Goal: Task Accomplishment & Management: Complete application form

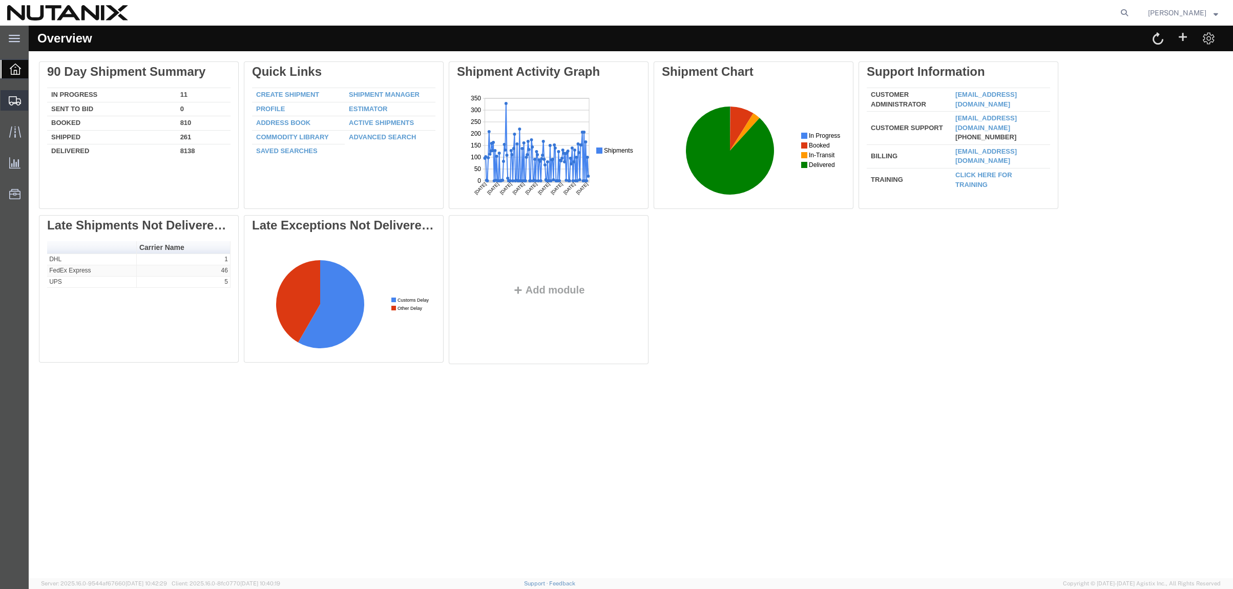
click at [0, 0] on span "Create Shipment" at bounding box center [0, 0] width 0 height 0
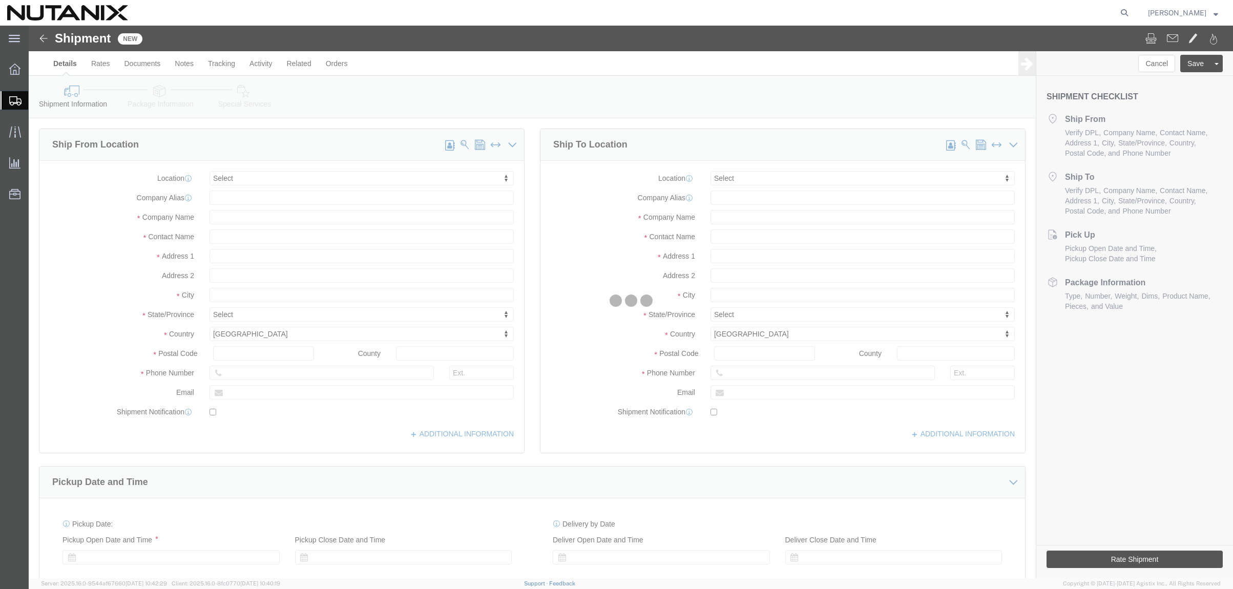
select select
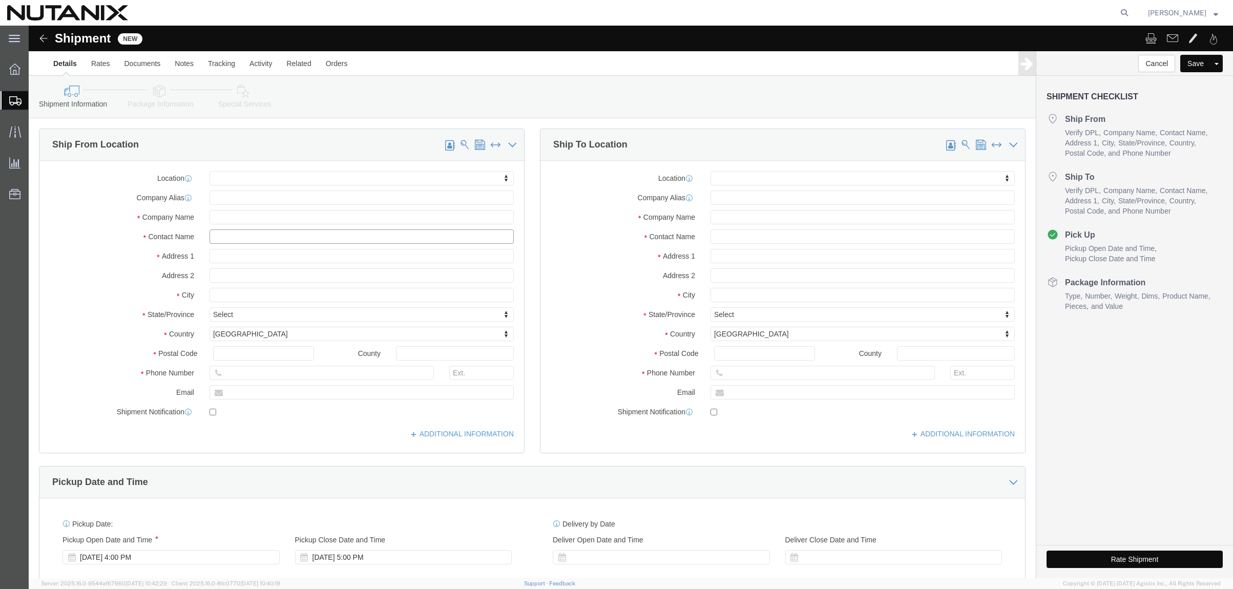
click input "text"
type input "[PERSON_NAME]"
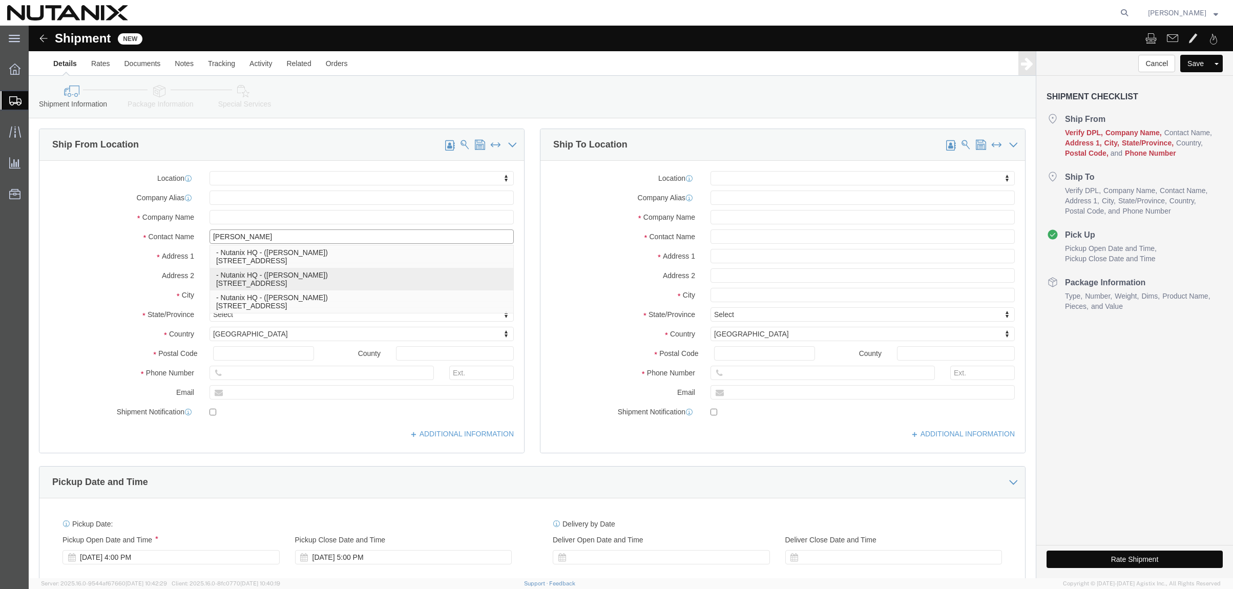
click p "- Nutanix HQ - ([PERSON_NAME]) [STREET_ADDRESS]"
select select
type input "1740 Technology Dr"
type input "95110"
type input "[PHONE_NUMBER]"
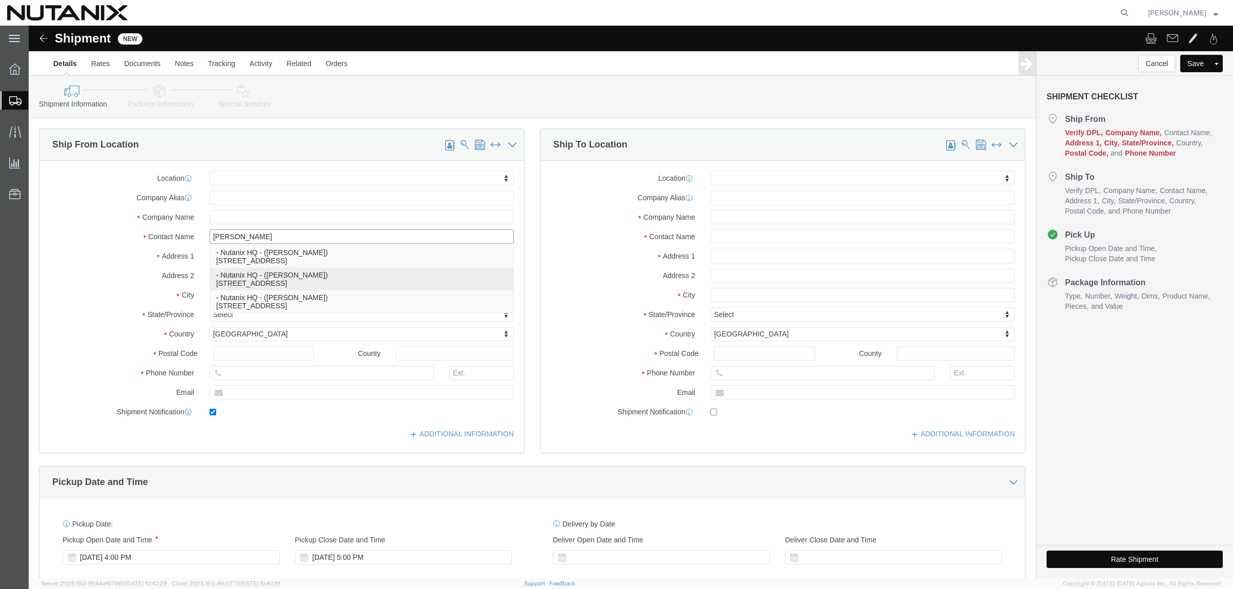
type input "3025"
type input "[PERSON_NAME][EMAIL_ADDRESS][PERSON_NAME][DOMAIN_NAME]"
checkbox input "true"
type input "Nutanix HQ"
type input "[PERSON_NAME]"
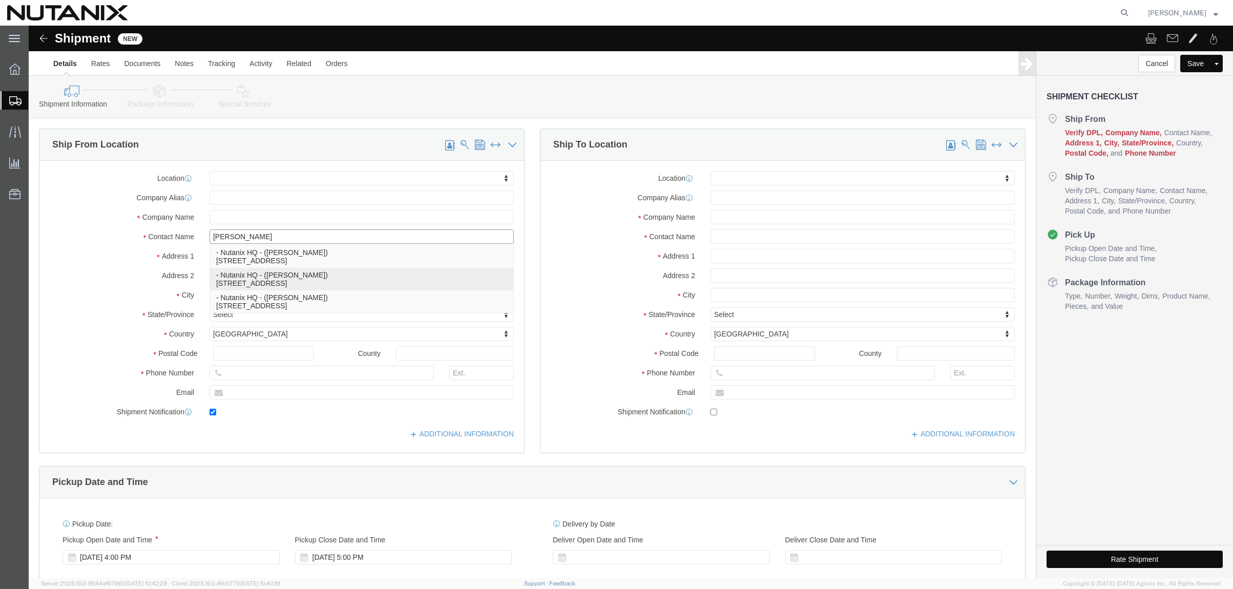
type input "[GEOGRAPHIC_DATA][PERSON_NAME]"
select select "CA"
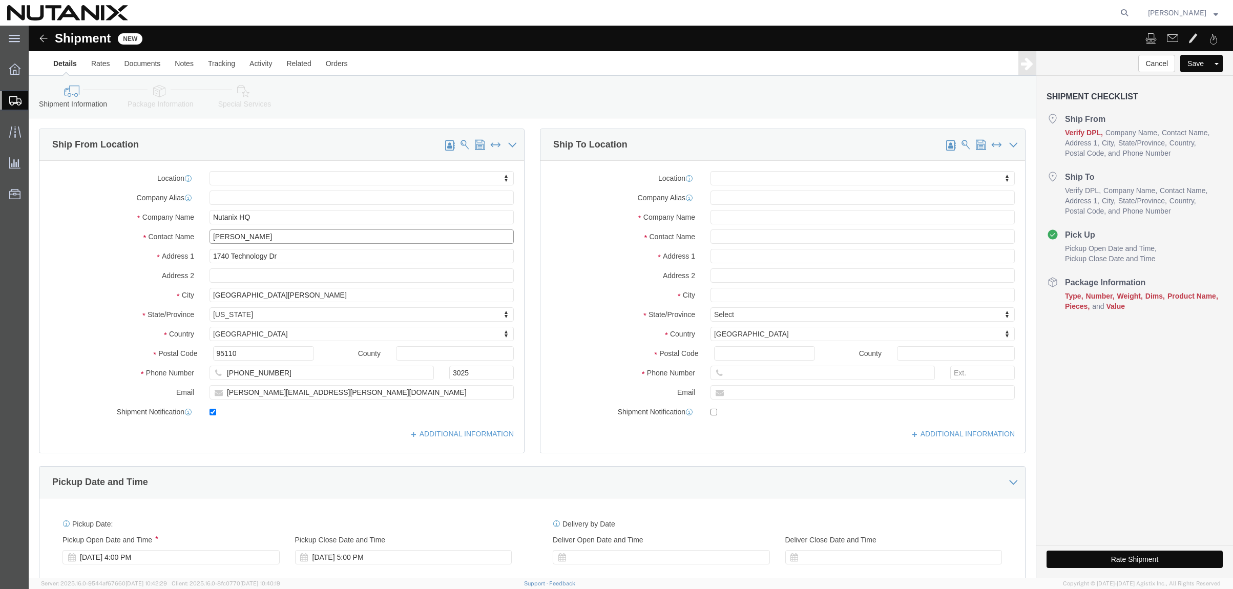
type input "[PERSON_NAME]"
click input "text"
drag, startPoint x: 745, startPoint y: 190, endPoint x: 668, endPoint y: 194, distance: 77.5
click div "Company Name [PERSON_NAME] A"
type input "[PERSON_NAME]"
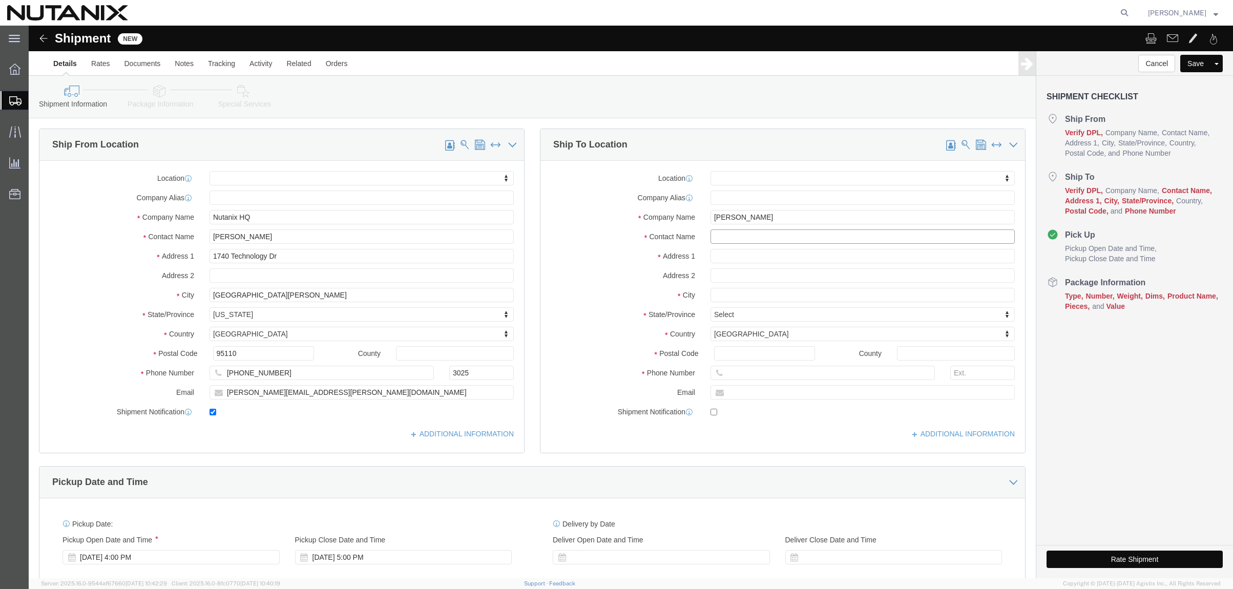
click input "text"
paste input "[PERSON_NAME]"
type input "[PERSON_NAME]"
click input "text"
type input "[STREET_ADDRESS]"
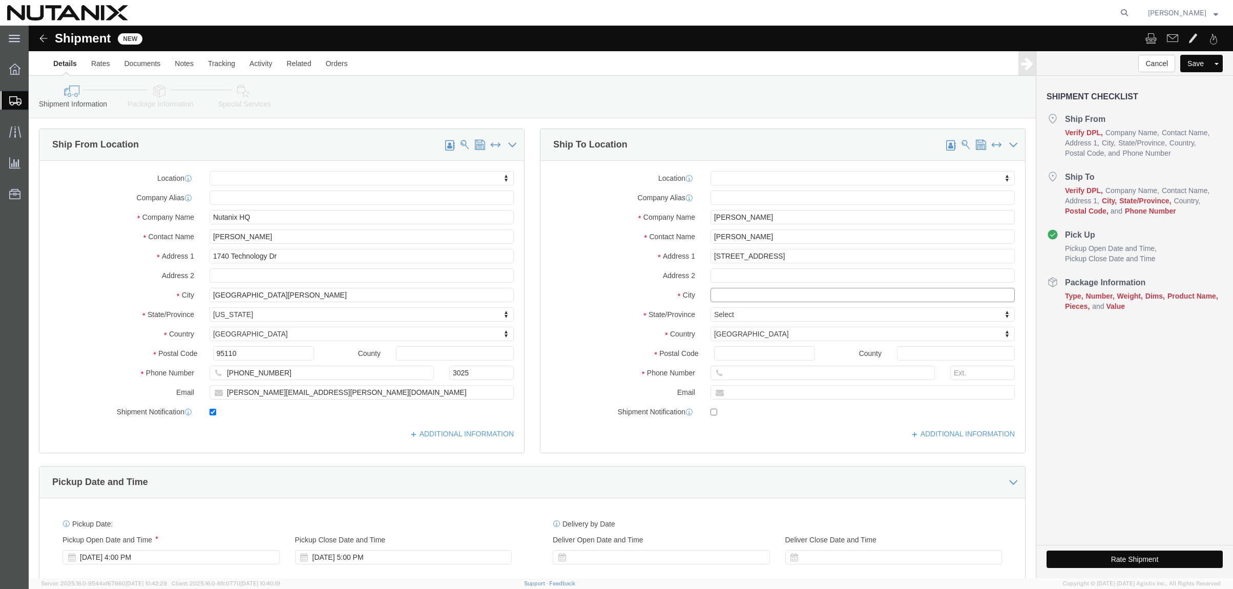
select select
click input "text"
type input "Aliquippa"
select select
type input "p"
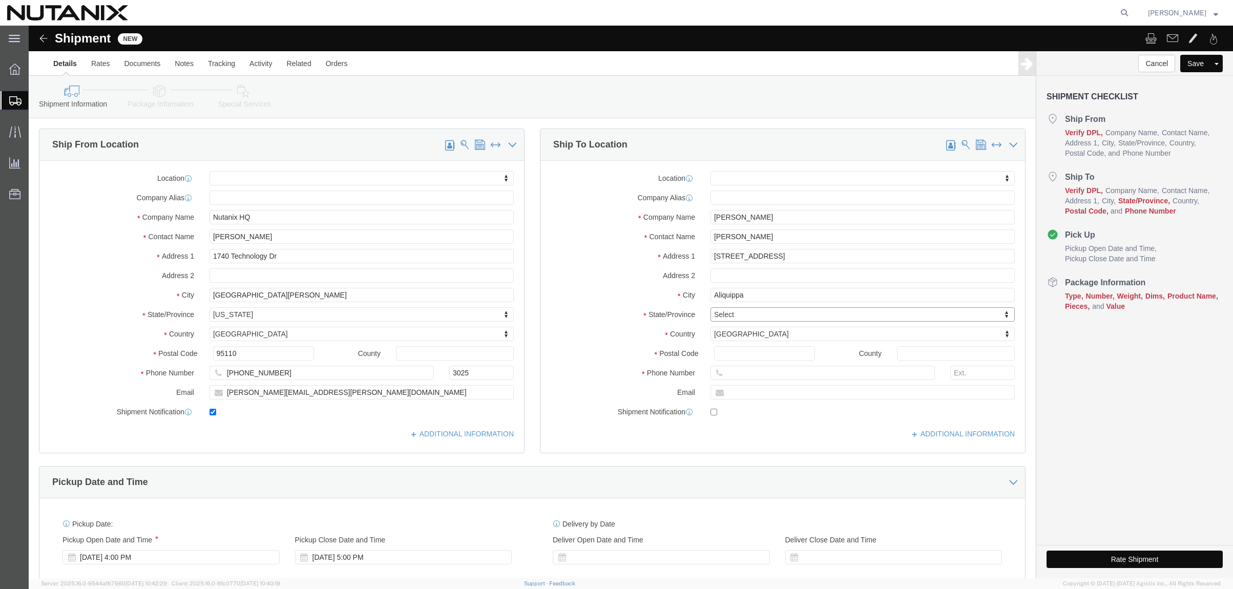
type input "p"
type input "penns"
select select
select select "PA"
type input "5"
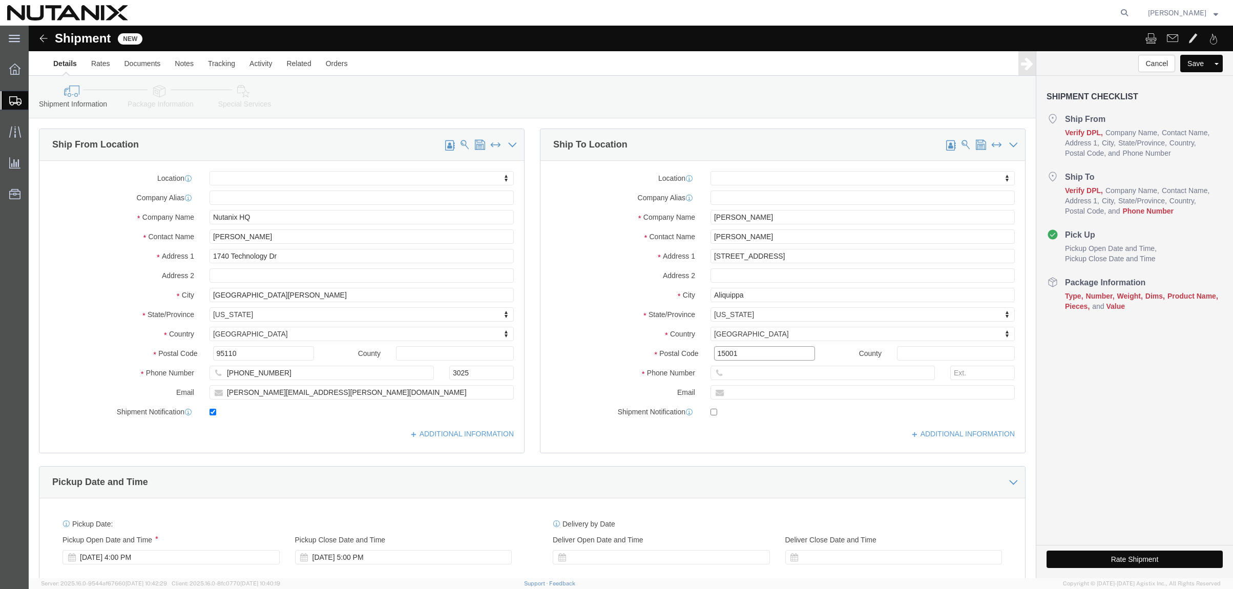
type input "15001"
select select
type input "724770644"
type input "[EMAIL_ADDRESS][PERSON_NAME][DOMAIN_NAME]"
checkbox input "true"
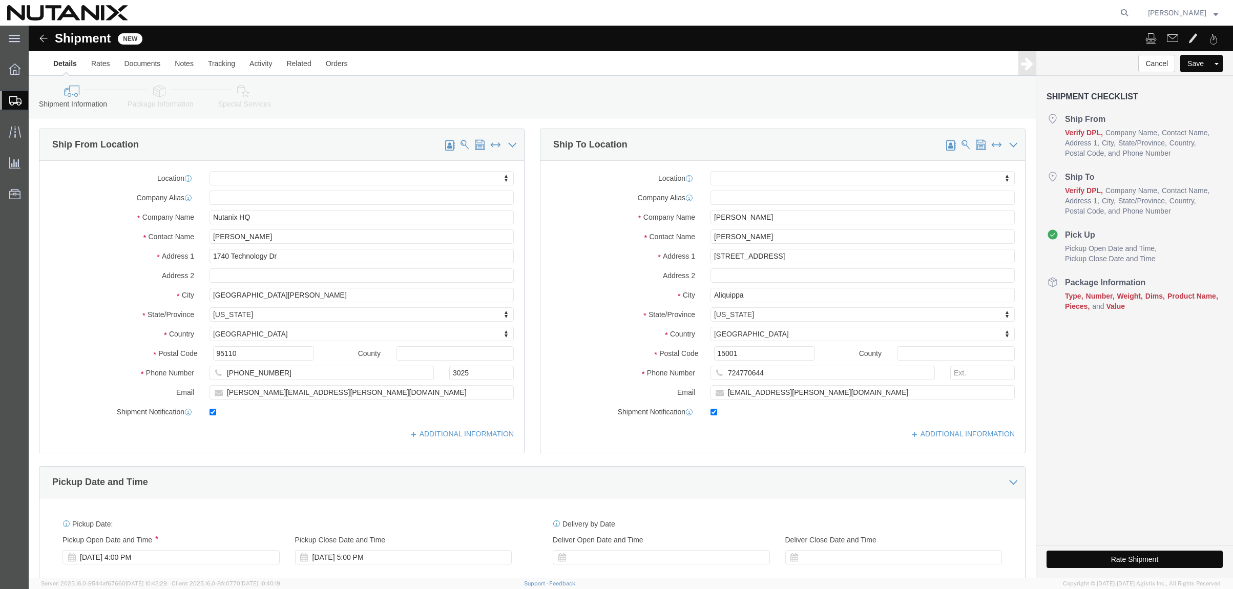
click div "Location My Profile Location [GEOGRAPHIC_DATA] - [GEOGRAPHIC_DATA] [GEOGRAPHIC_…"
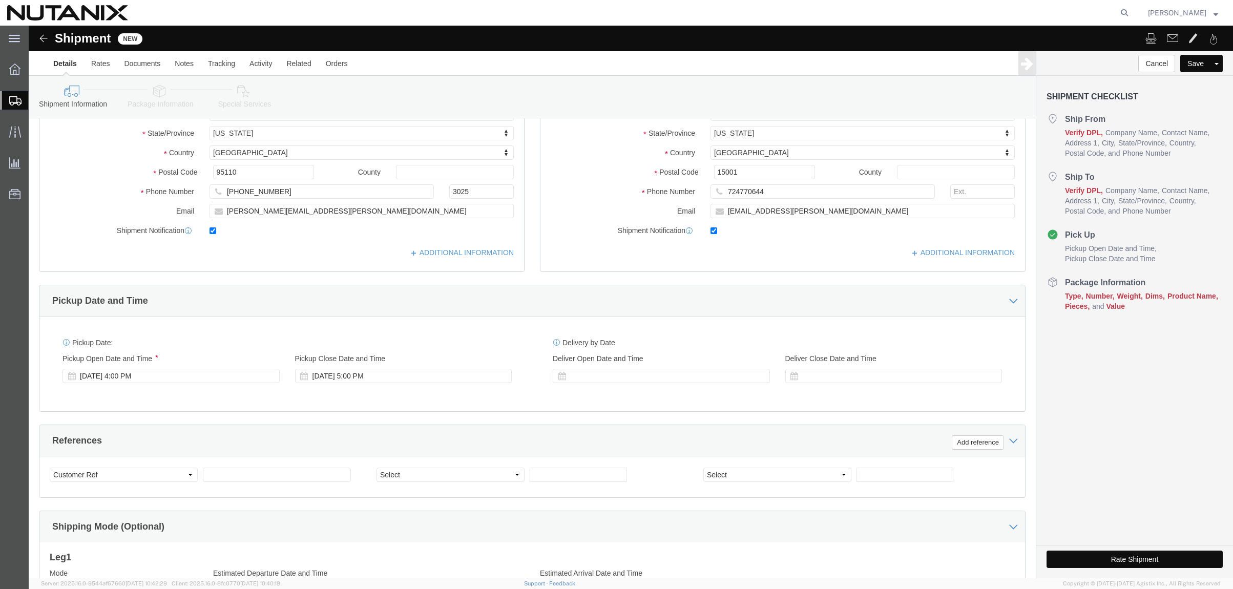
scroll to position [205, 0]
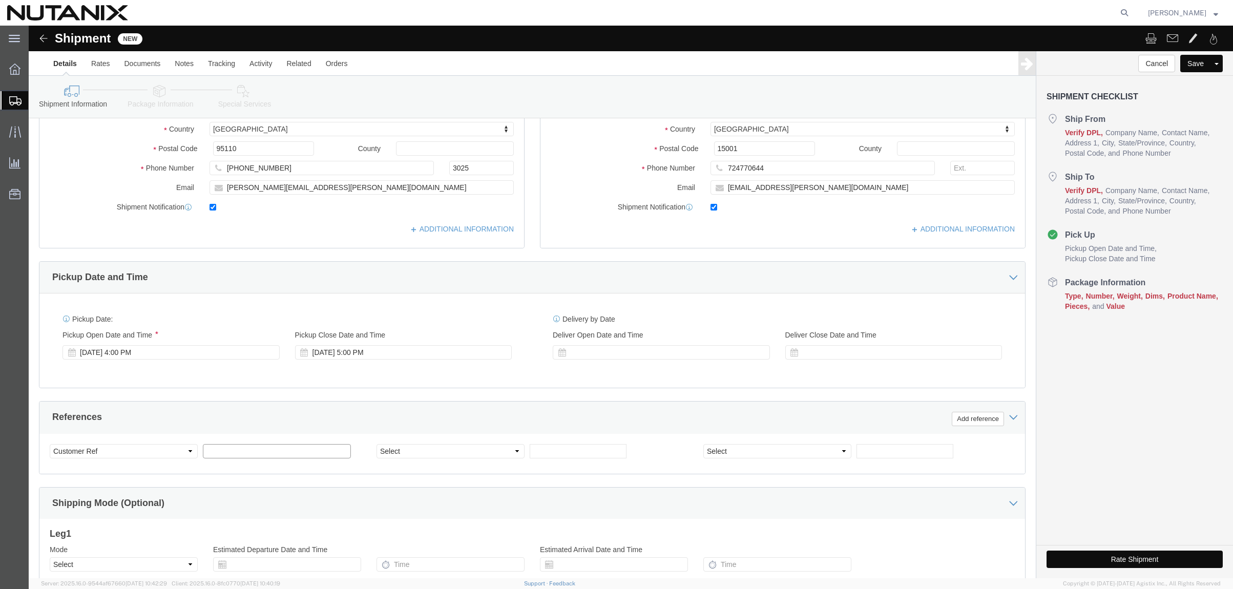
click input "text"
click select "Select Account Type Activity ID Airline Appointment Number ASN Batch Request # …"
click input "53005"
type input "53005-Sales/SP&XPN US-HQ"
click select "Select Account Type Activity ID Airline Appointment Number ASN Batch Request # …"
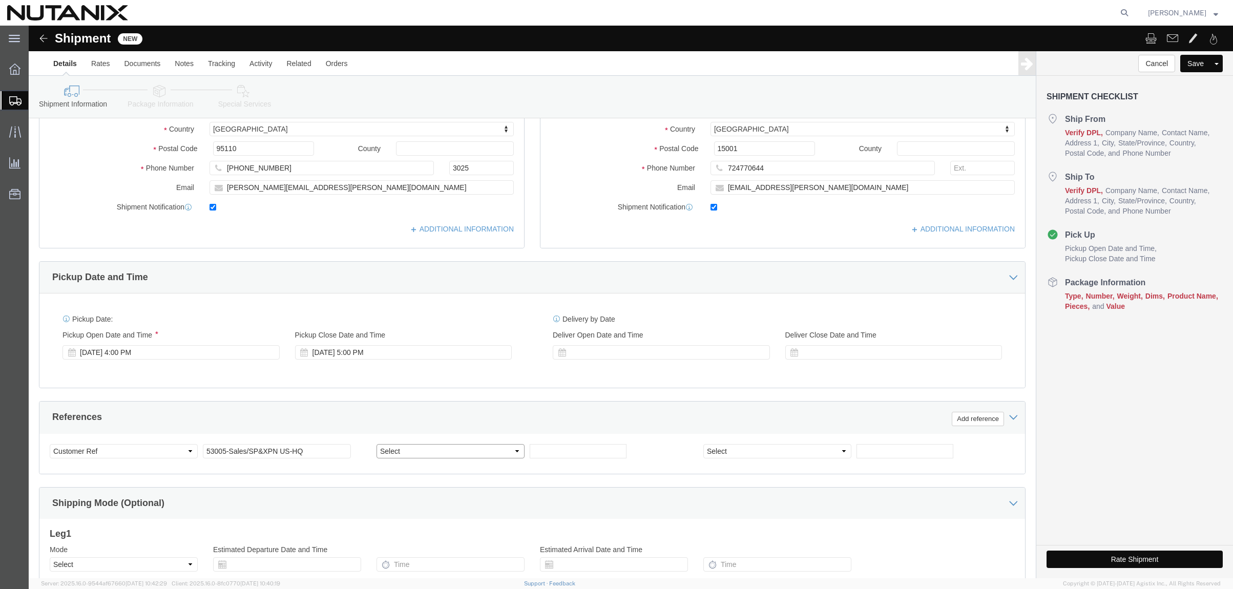
select select "PURCHORD"
click select "Select Account Type Activity ID Airline Appointment Number ASN Batch Request # …"
type input "Gift"
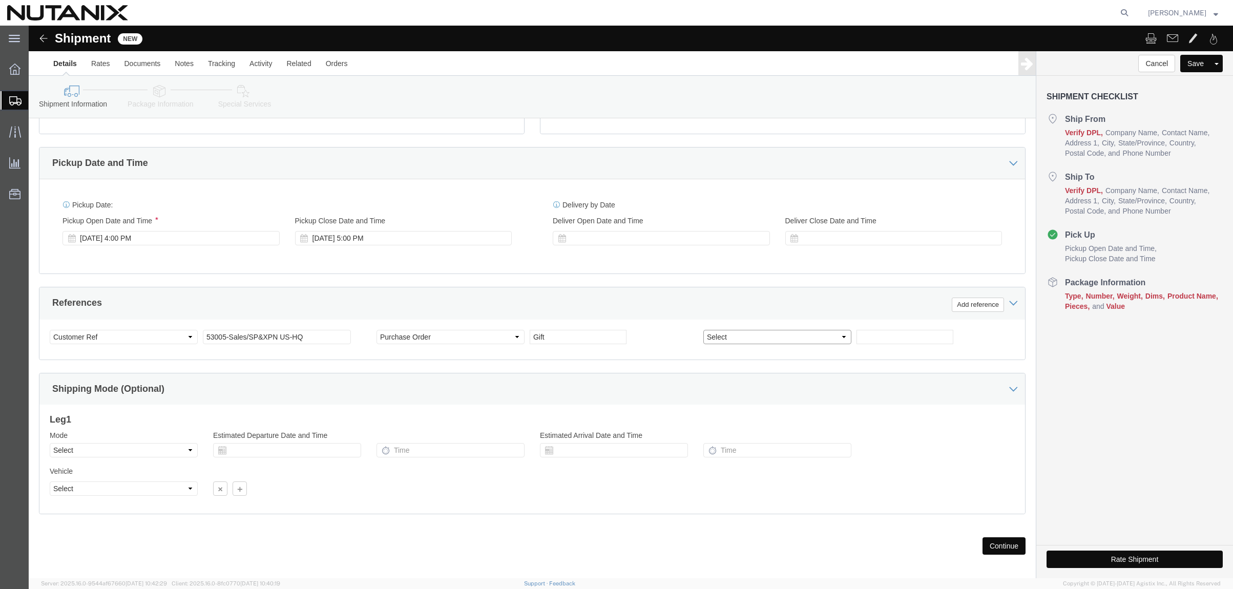
scroll to position [327, 0]
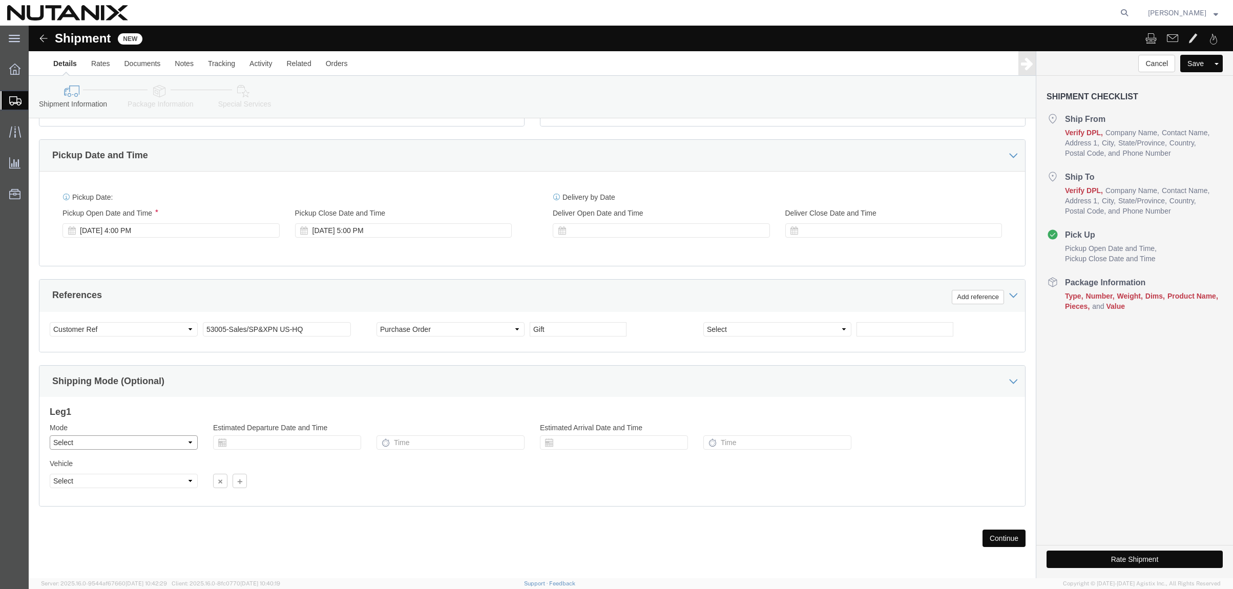
click select "Select Air Less than Truckload Multi-Leg Ocean Freight Rail Small Parcel Truckl…"
select select "SMAL"
click select "Select Air Less than Truckload Multi-Leg Ocean Freight Rail Small Parcel Truckl…"
click button "Continue"
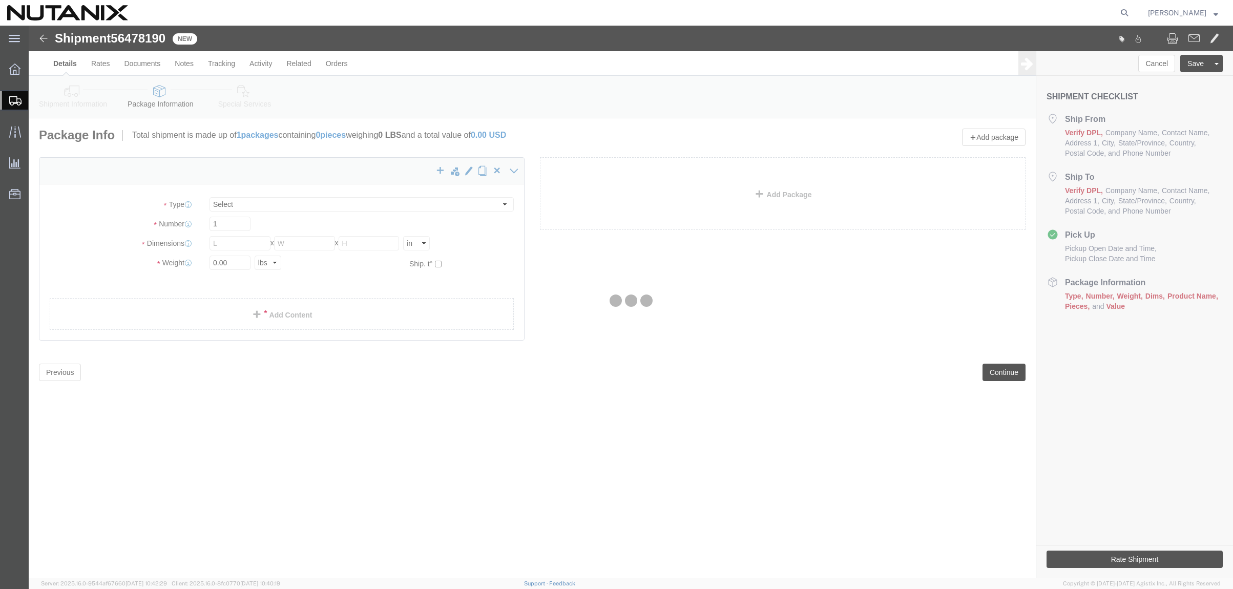
select select "YRPK"
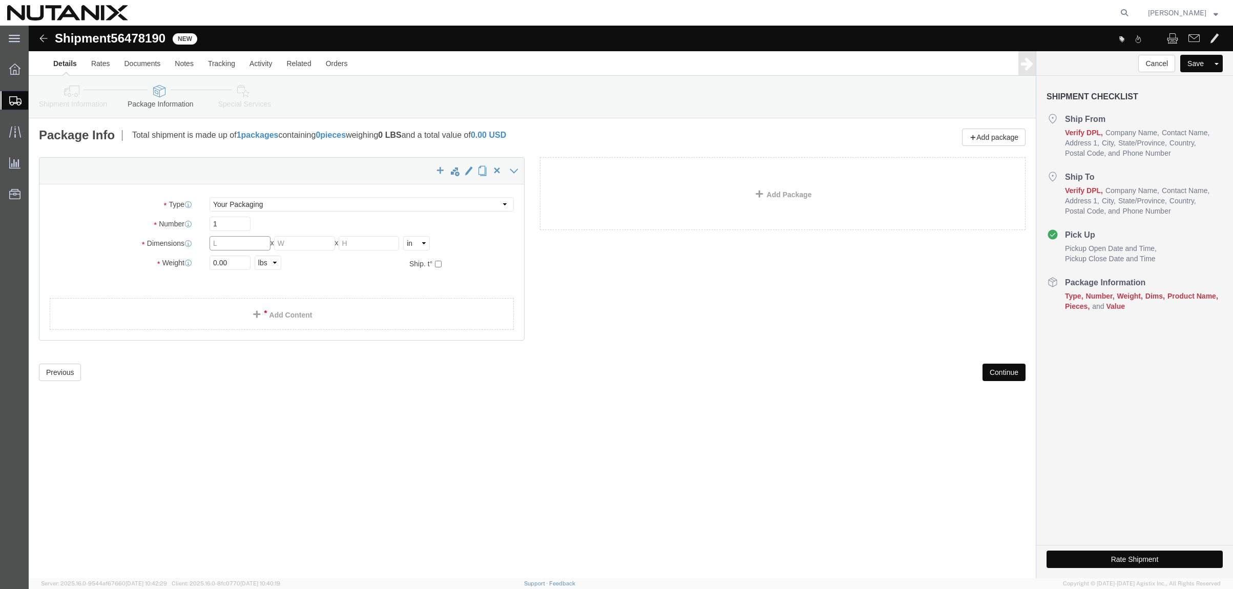
click input "text"
type input "13"
type input "7"
type input "3"
type input "1"
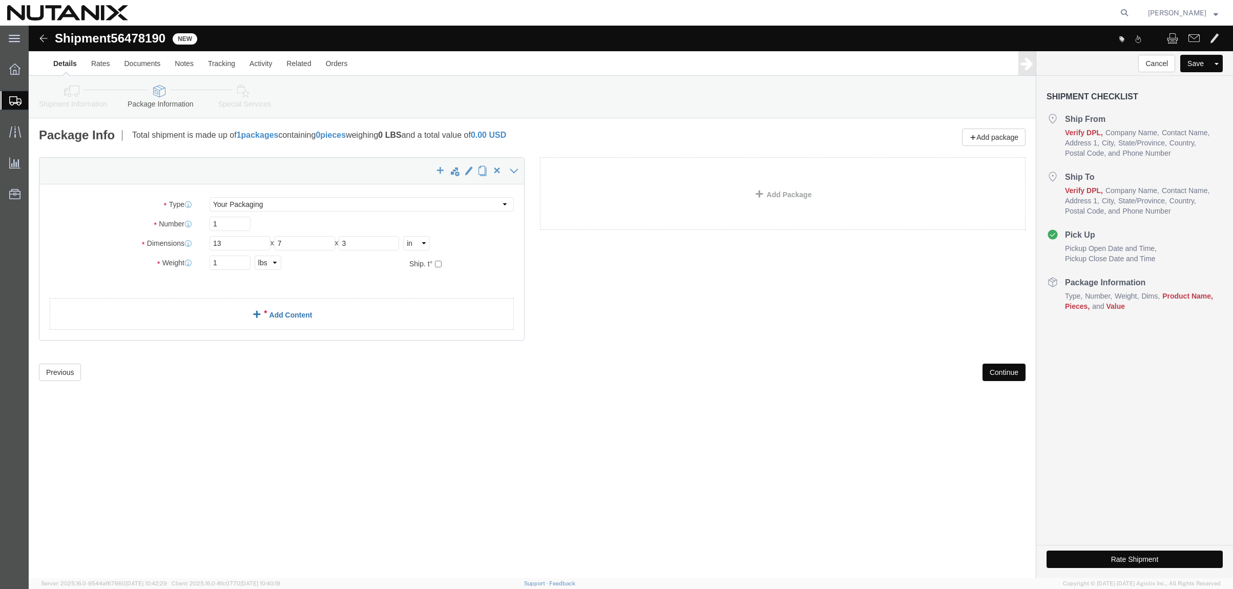
click link "Add Content"
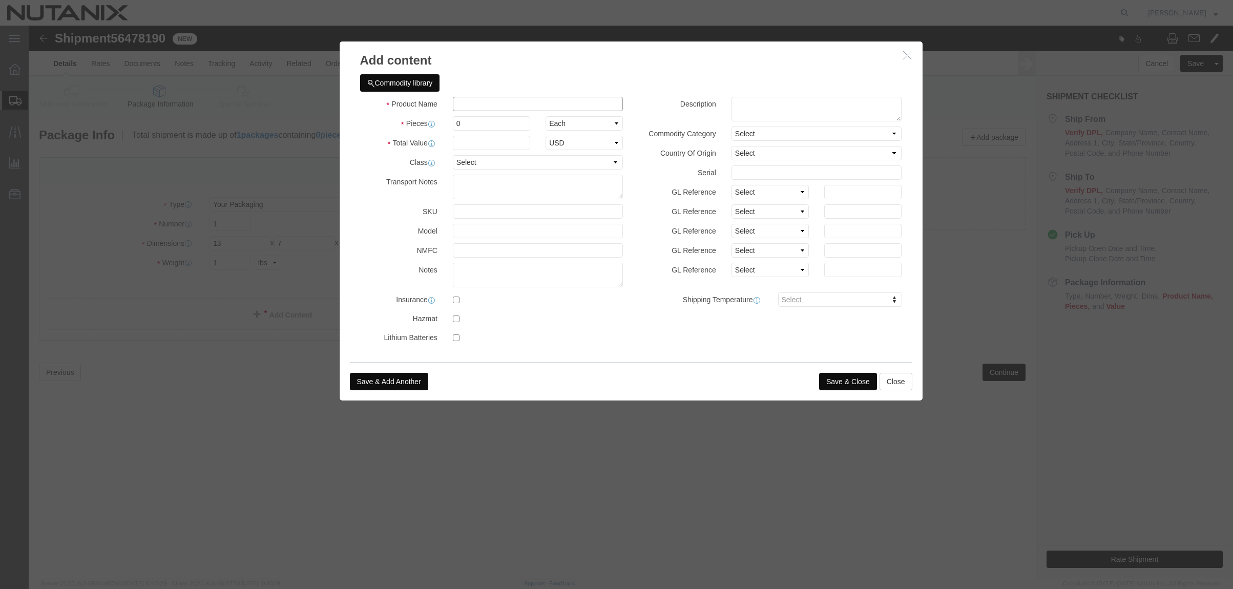
click input "text"
type input "Nutanix Branded Belt"
type input "1"
type input "50"
select select "USD"
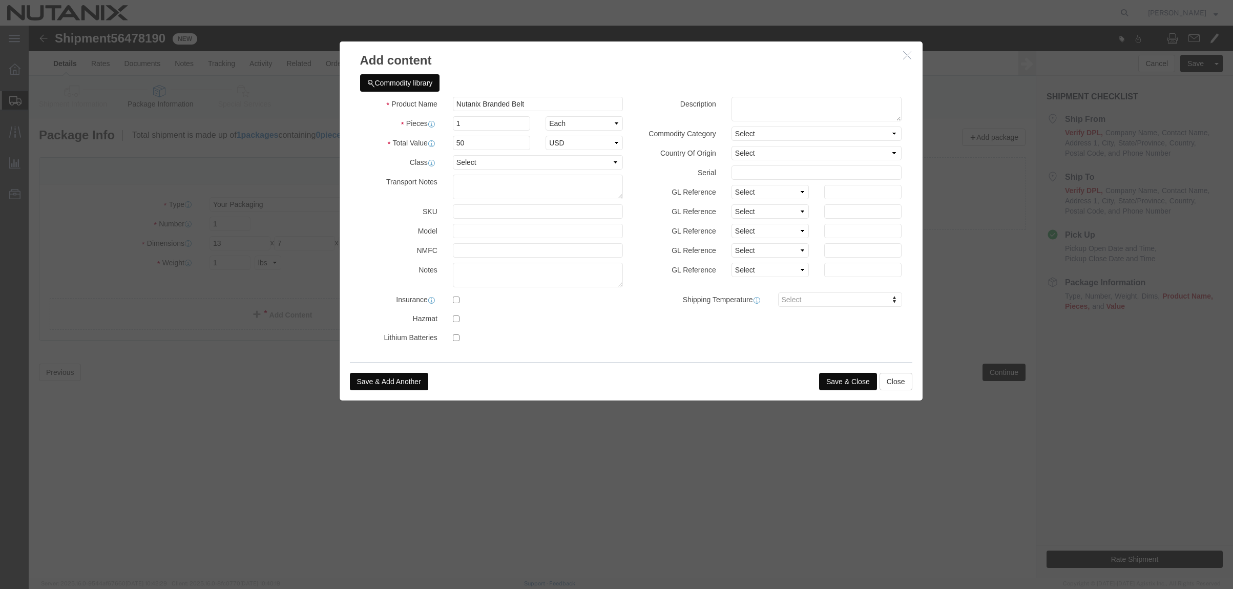
click button "Save & Close"
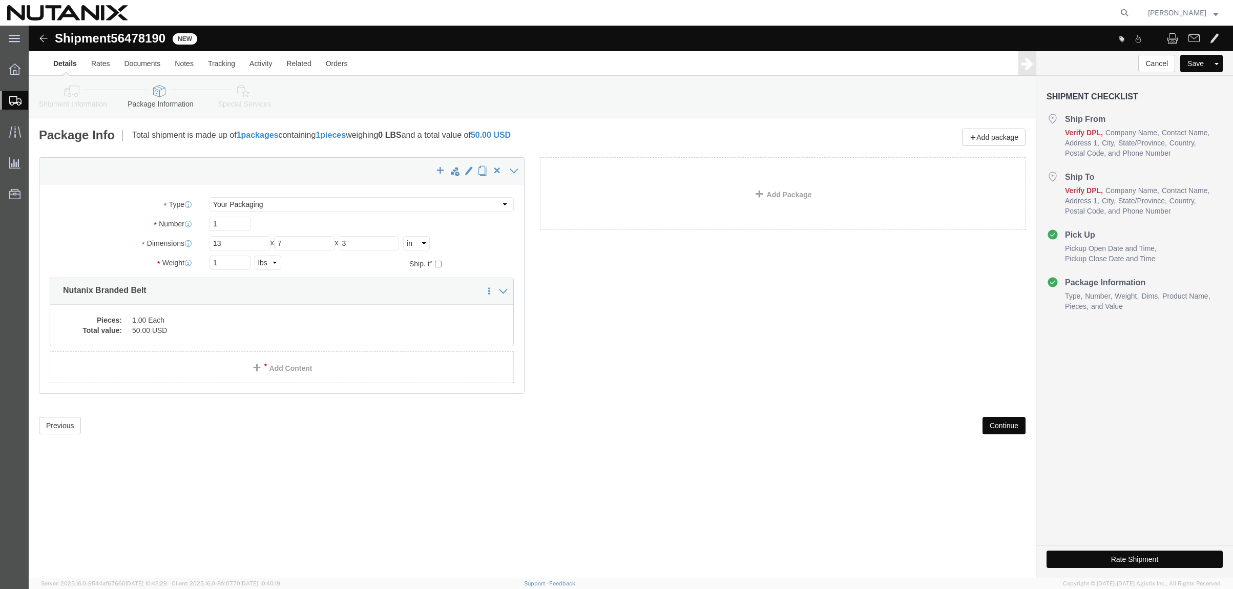
click button "Continue"
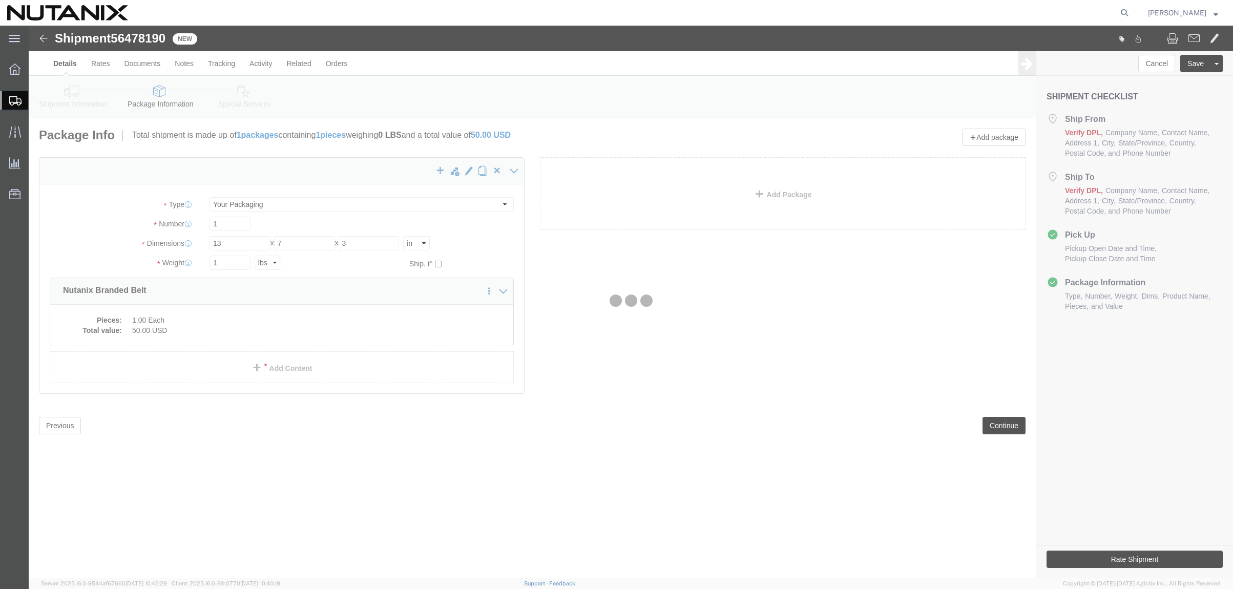
select select
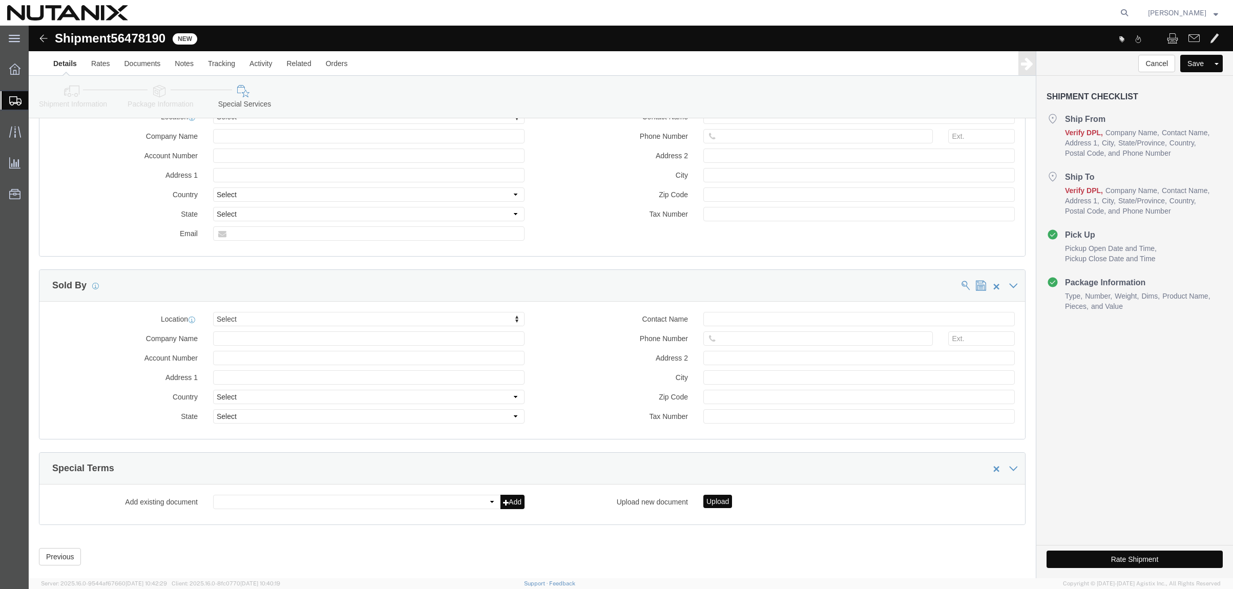
scroll to position [906, 0]
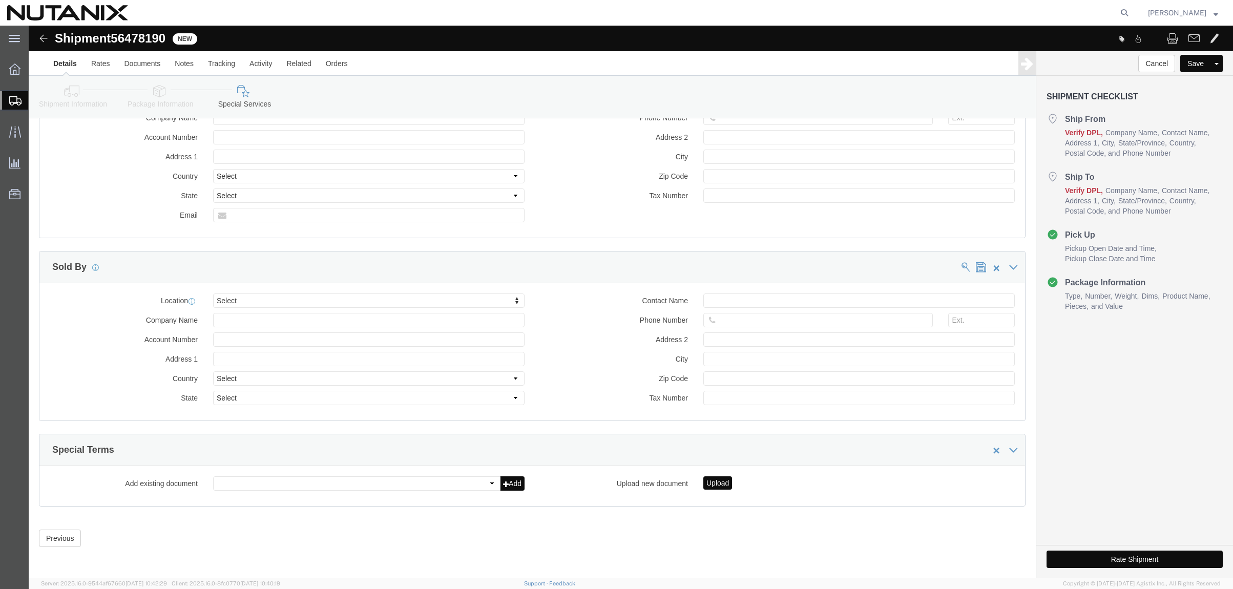
click button "Rate Shipment"
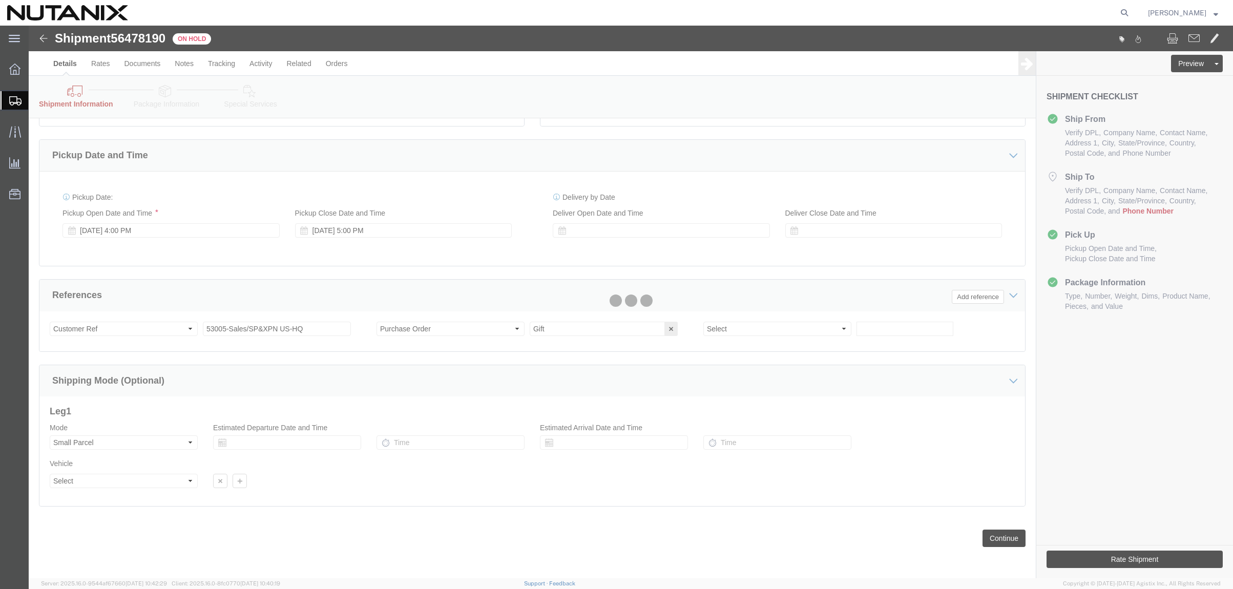
scroll to position [369, 0]
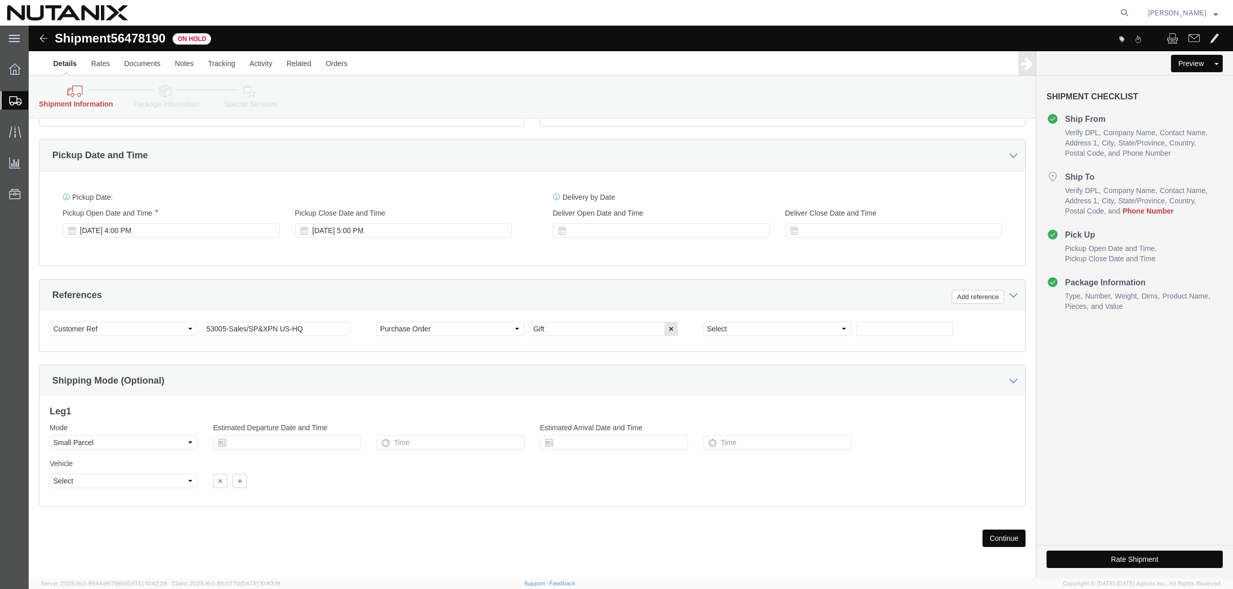
click button "Rate Shipment"
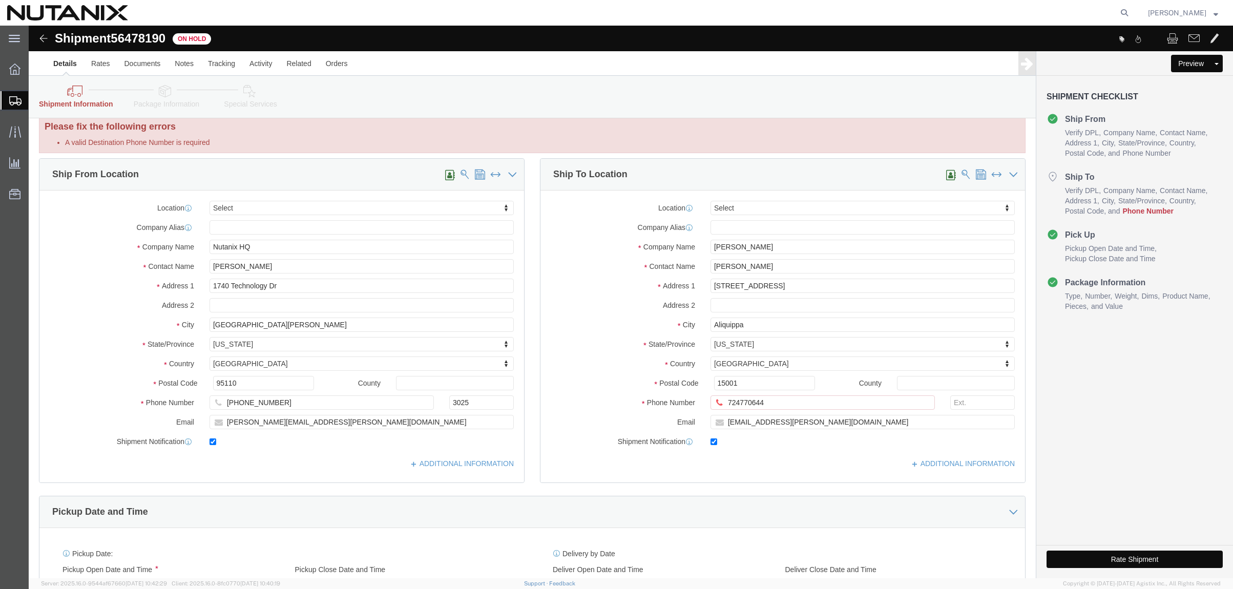
scroll to position [0, 0]
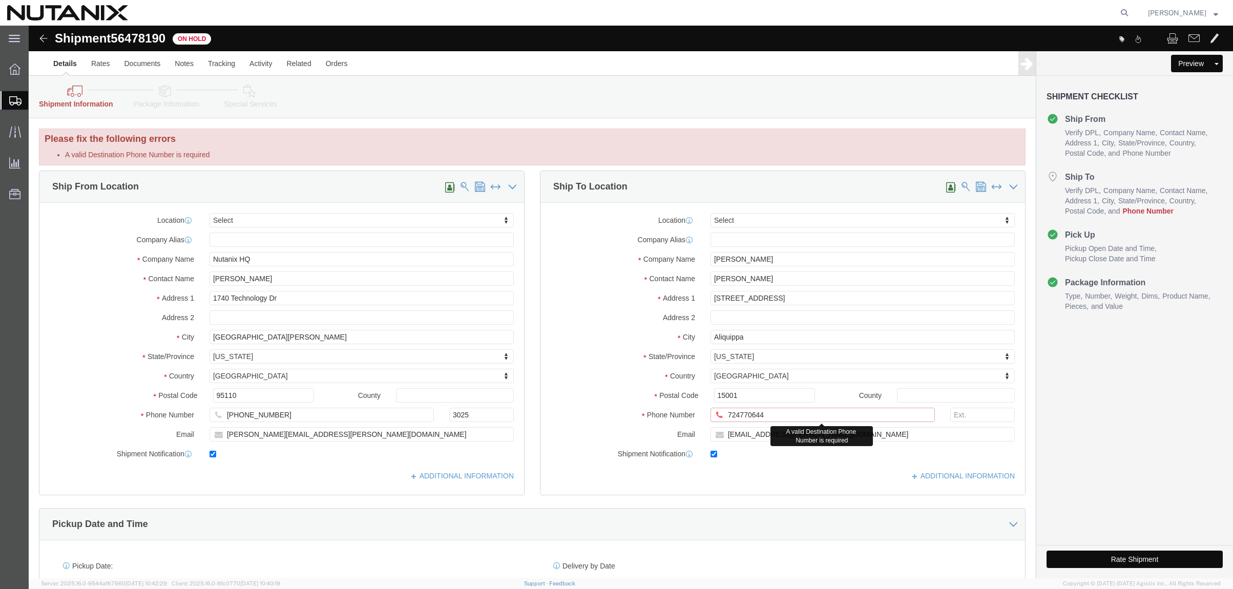
click input "724770644"
drag, startPoint x: 742, startPoint y: 390, endPoint x: 631, endPoint y: 392, distance: 111.7
click div "Phone Number 724770644 A valid Destination Phone Number is required"
type input "7247770644"
click button "Rate Shipment"
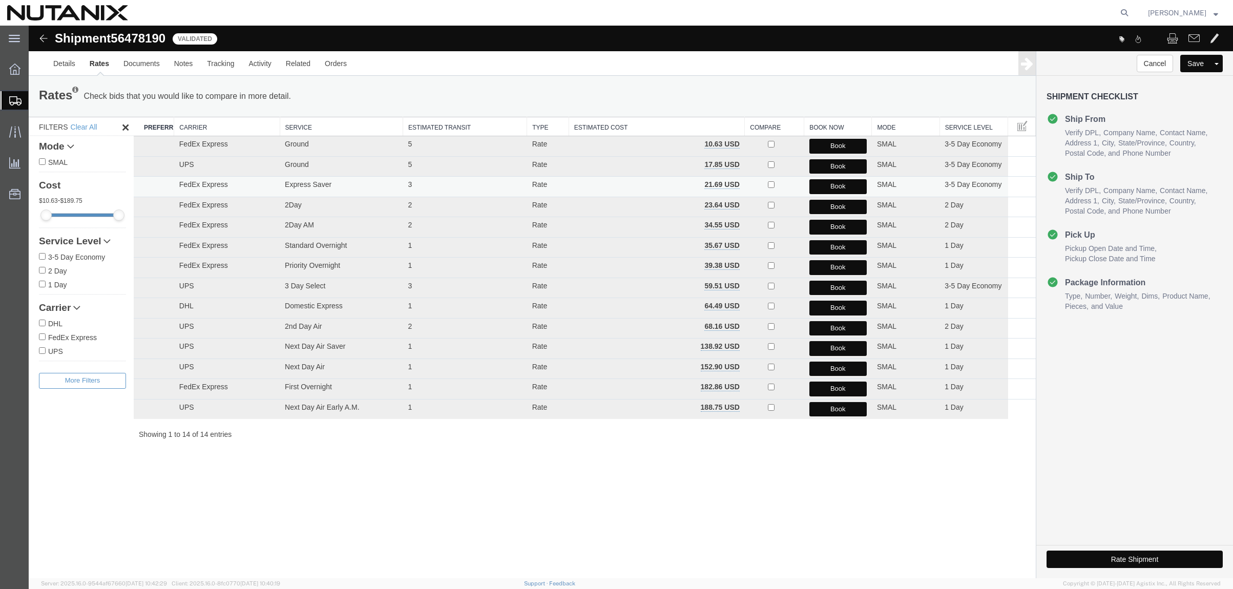
click at [834, 184] on button "Book" at bounding box center [837, 186] width 57 height 15
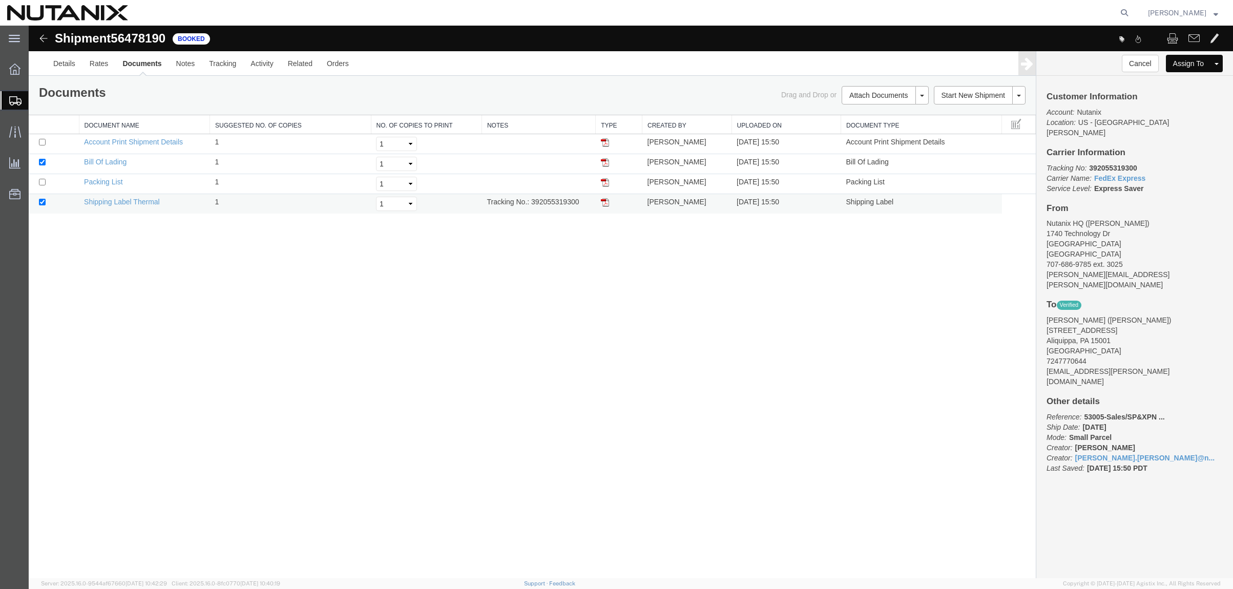
click at [605, 202] on img at bounding box center [605, 202] width 8 height 8
